Goal: Task Accomplishment & Management: Manage account settings

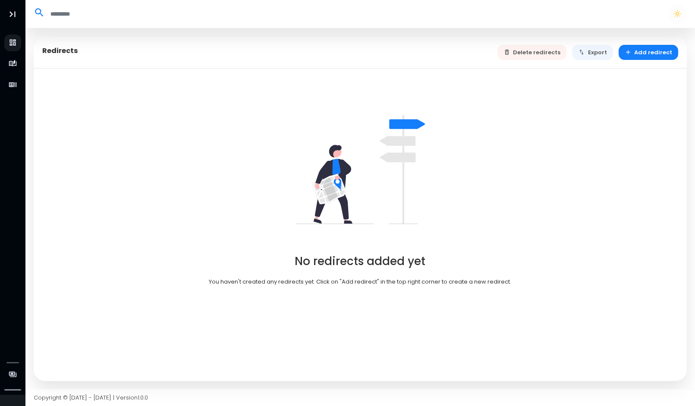
select select "**"
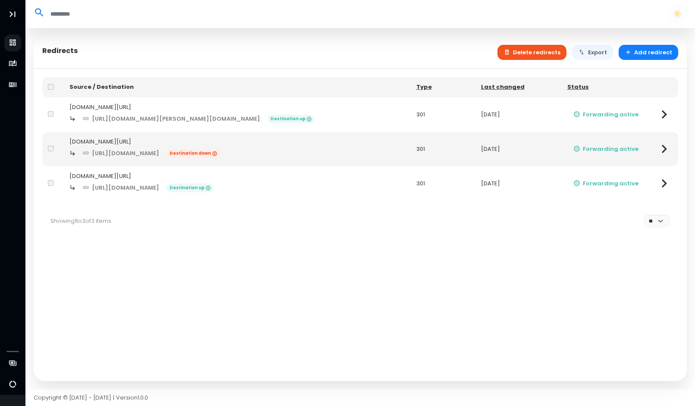
click at [540, 52] on button "Delete redirects" at bounding box center [531, 52] width 69 height 15
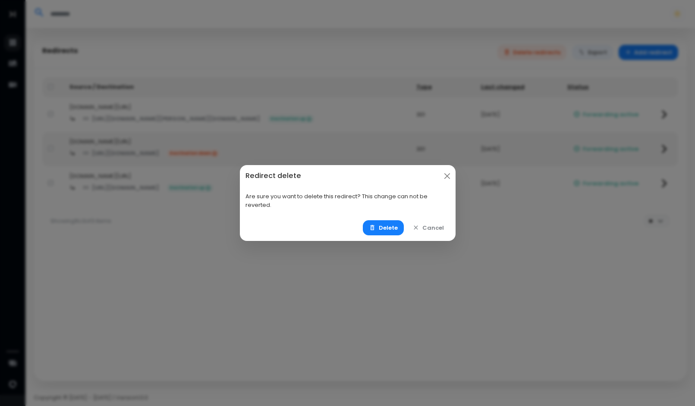
click at [391, 237] on div "Delete Cancel" at bounding box center [348, 228] width 216 height 26
click at [397, 224] on button "Delete" at bounding box center [383, 227] width 41 height 15
click at [392, 231] on button "Delete" at bounding box center [383, 227] width 41 height 15
click at [447, 178] on button "Close" at bounding box center [446, 175] width 11 height 11
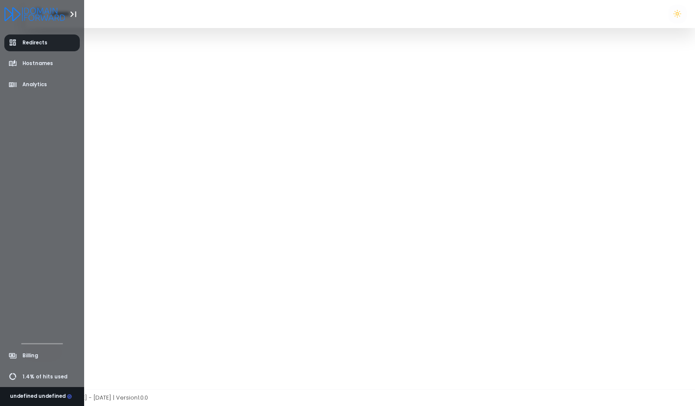
click at [35, 40] on span "Redirects" at bounding box center [34, 42] width 25 height 7
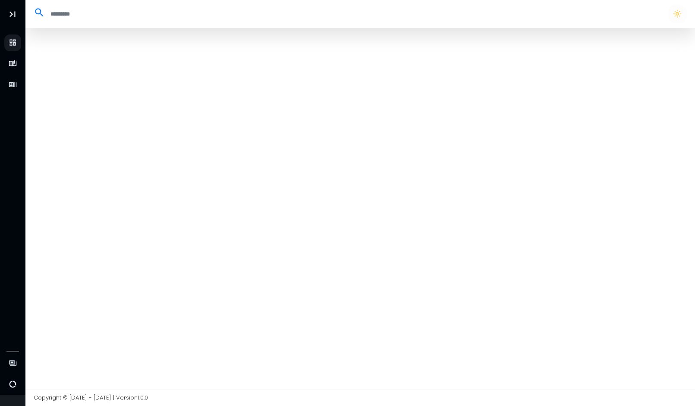
click at [57, 16] on input "search" at bounding box center [352, 14] width 615 height 14
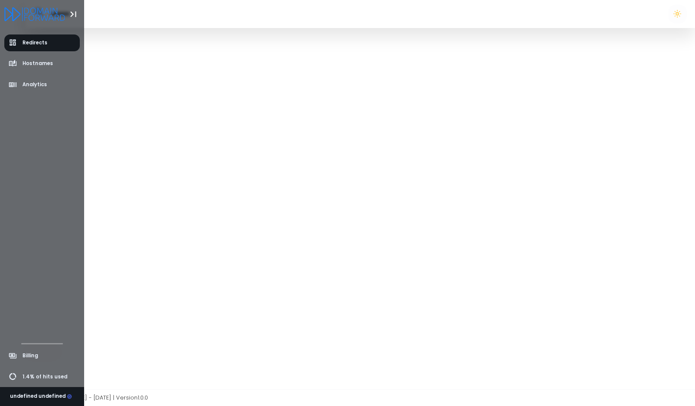
click at [20, 16] on icon "Logo" at bounding box center [34, 14] width 61 height 14
click at [41, 62] on span "Hostnames" at bounding box center [37, 63] width 31 height 7
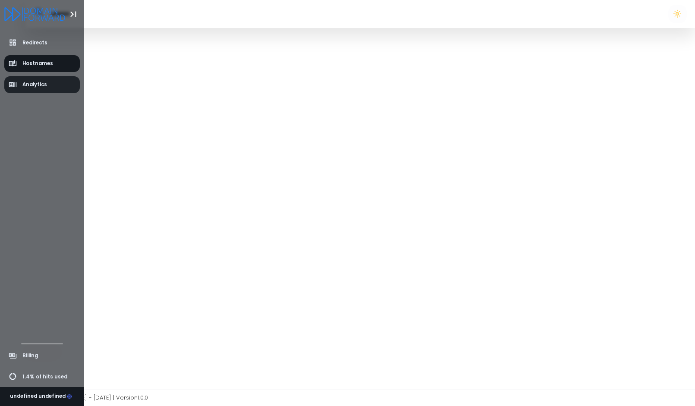
click at [41, 85] on span "Analytics" at bounding box center [34, 84] width 25 height 7
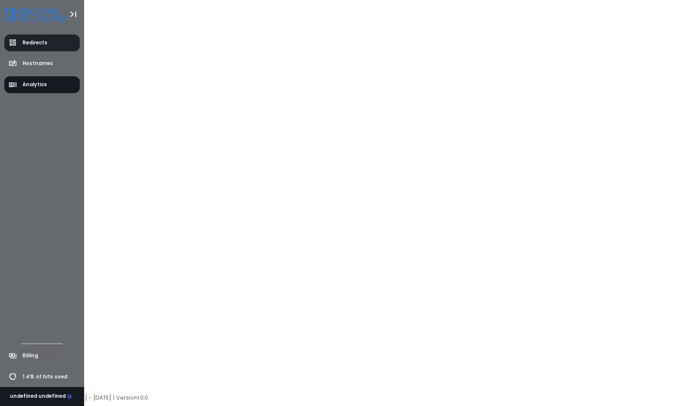
click at [44, 43] on span "Redirects" at bounding box center [34, 42] width 25 height 7
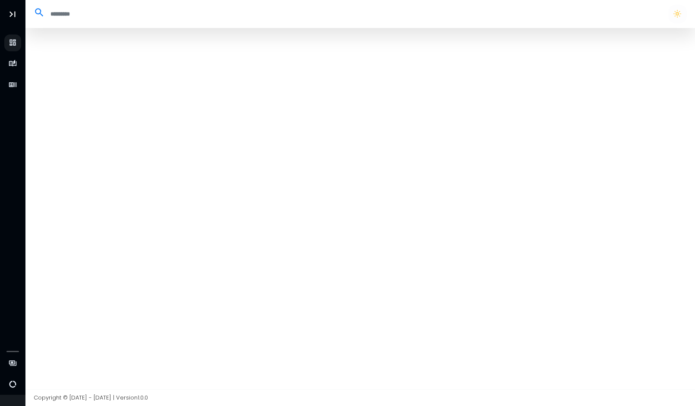
click at [174, 82] on div at bounding box center [360, 208] width 670 height 361
click at [668, 16] on div at bounding box center [677, 14] width 24 height 18
click at [677, 15] on button "button" at bounding box center [677, 14] width 18 height 18
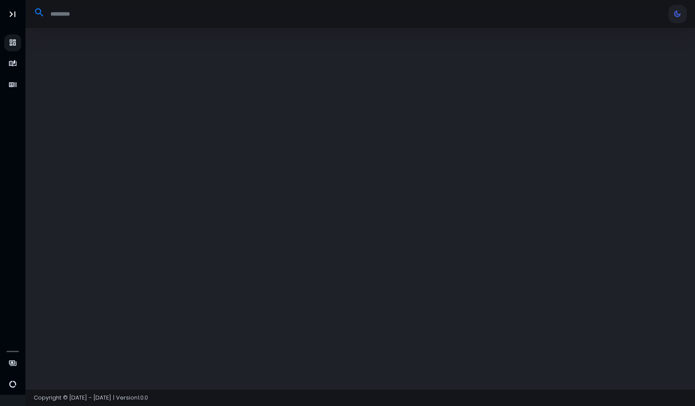
click at [298, 165] on div at bounding box center [360, 208] width 670 height 361
